Goal: Find specific page/section: Find specific page/section

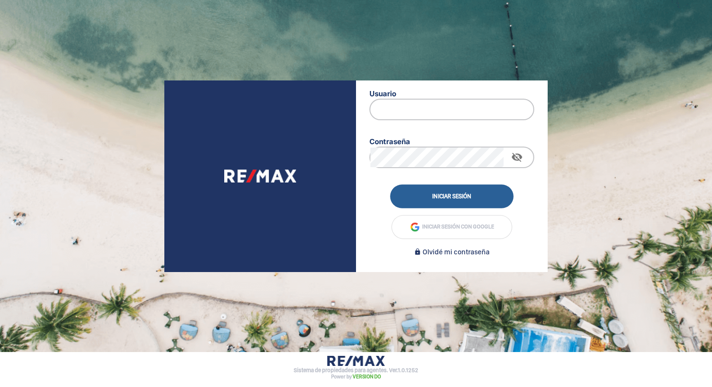
type input "[EMAIL_ADDRESS][DOMAIN_NAME]"
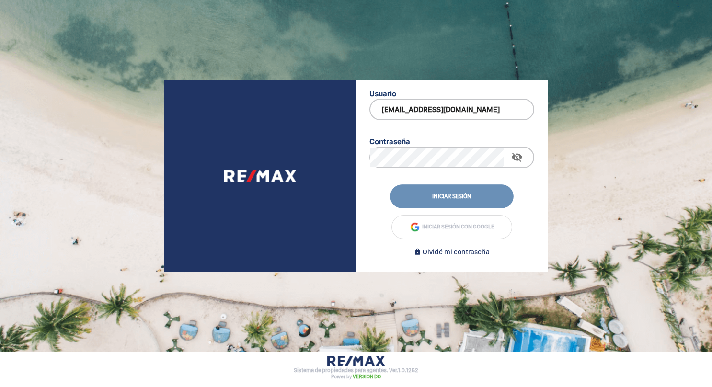
click at [464, 197] on button "Iniciar sesión" at bounding box center [452, 196] width 124 height 23
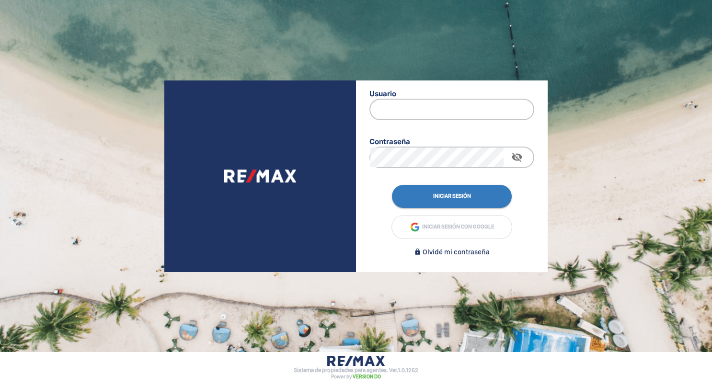
type input "[EMAIL_ADDRESS][DOMAIN_NAME]"
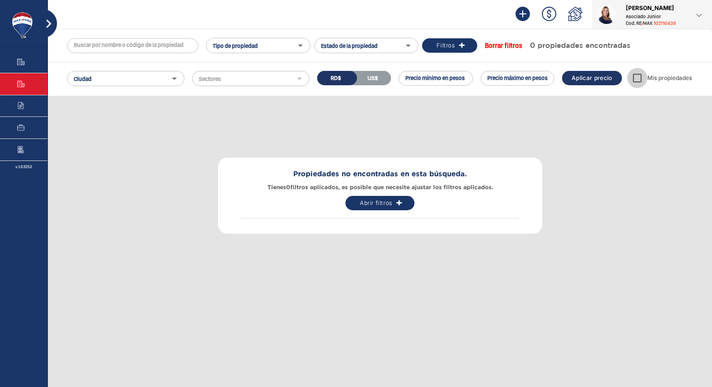
click at [637, 77] on input "checkbox" at bounding box center [637, 78] width 20 height 20
checkbox input "true"
click at [587, 160] on div "Propiedades no encontradas en esta búsqueda. Tienes 1 filtros aplicados, es pos…" at bounding box center [380, 196] width 649 height 194
click at [639, 77] on input "checkbox" at bounding box center [637, 78] width 20 height 20
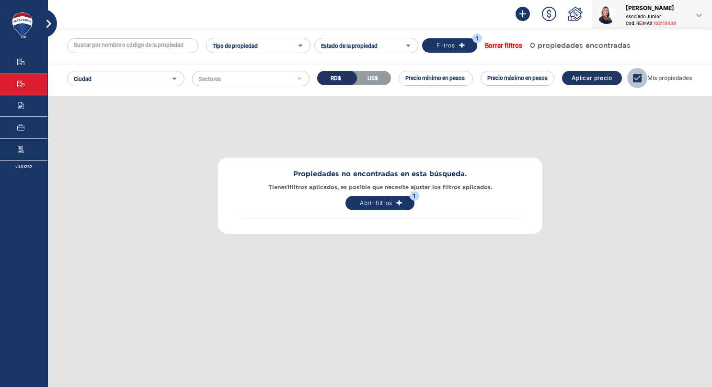
checkbox input "false"
click at [26, 59] on span "Propiedades" at bounding box center [43, 62] width 38 height 8
